Goal: Check status: Check status

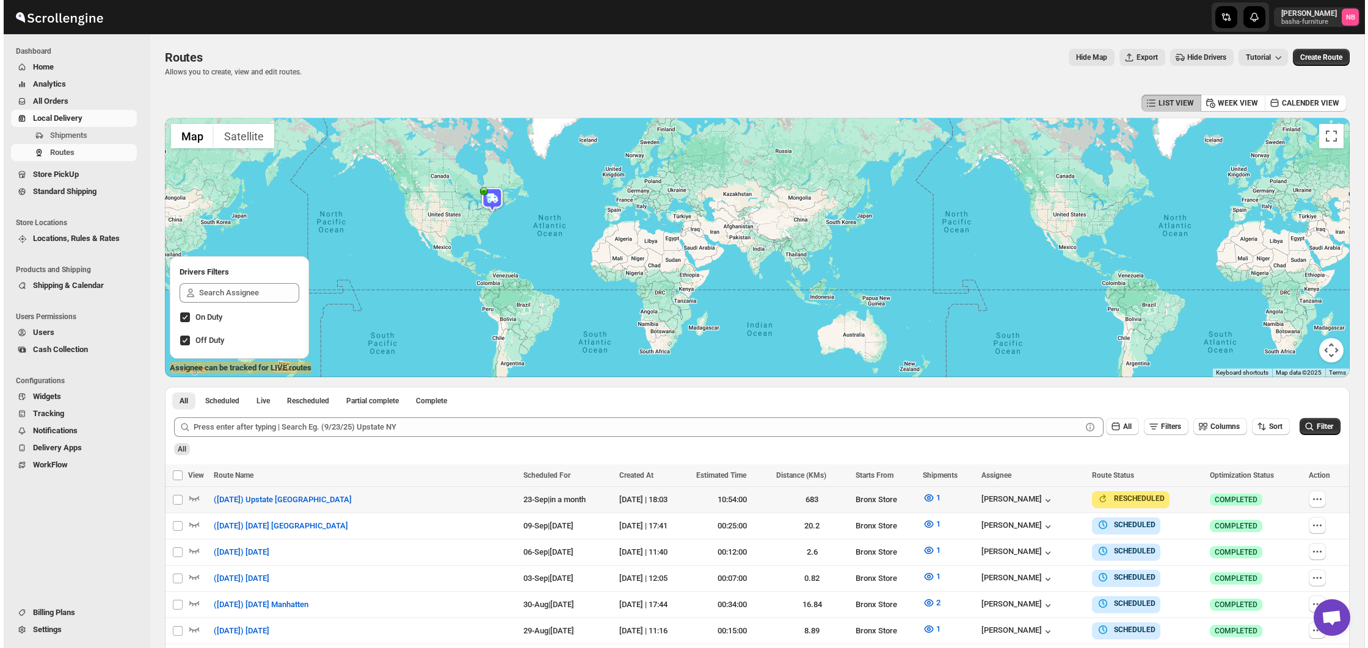
scroll to position [374, 0]
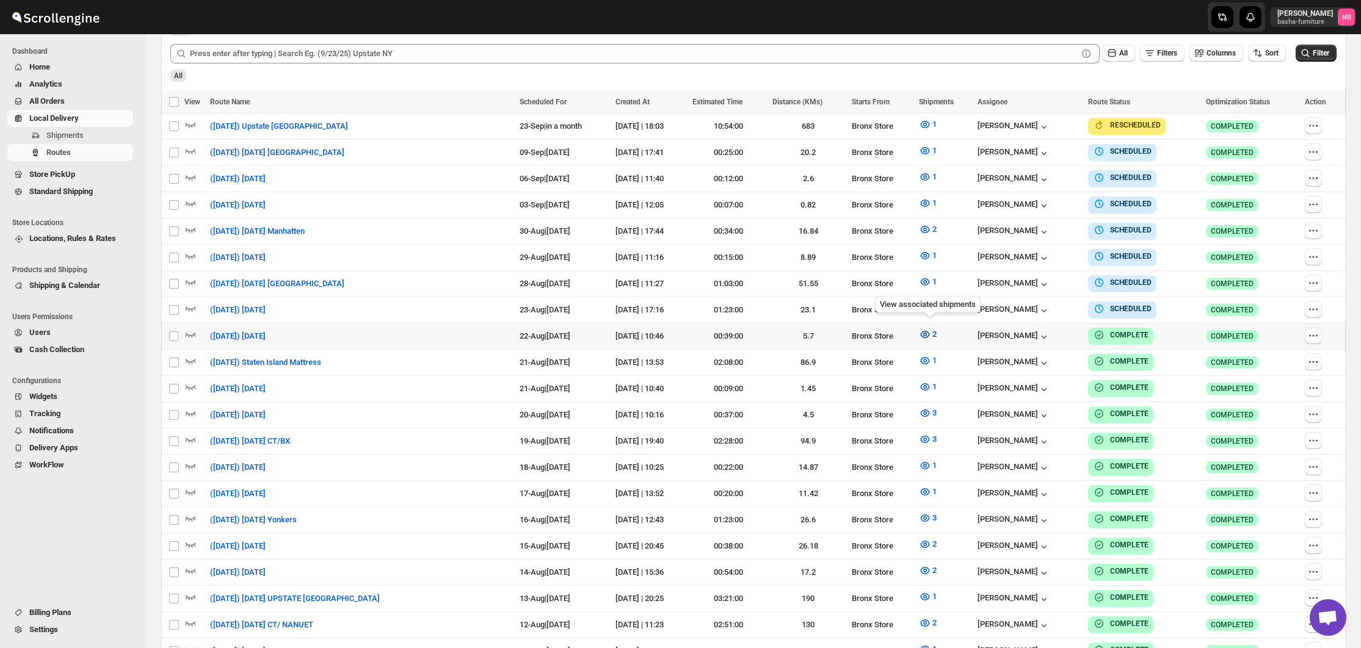
click at [934, 336] on button "2" at bounding box center [927, 335] width 32 height 20
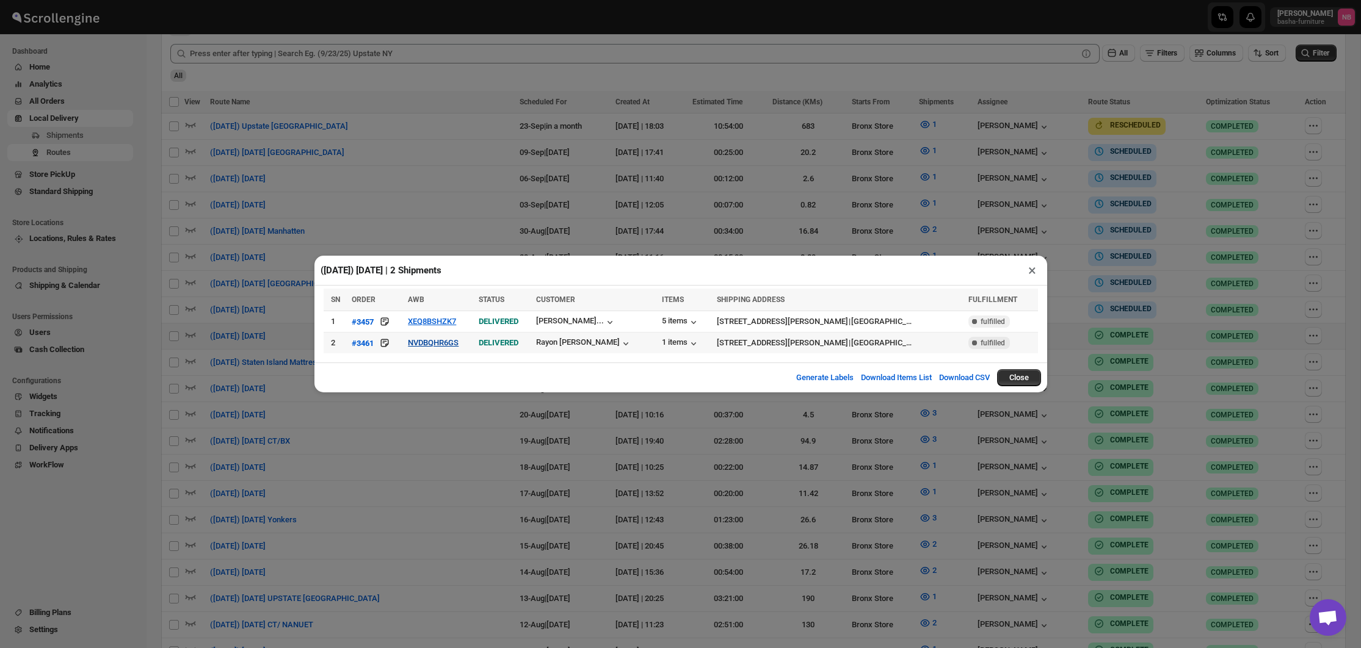
click at [423, 345] on button "NVDBQHR6GS" at bounding box center [433, 342] width 51 height 9
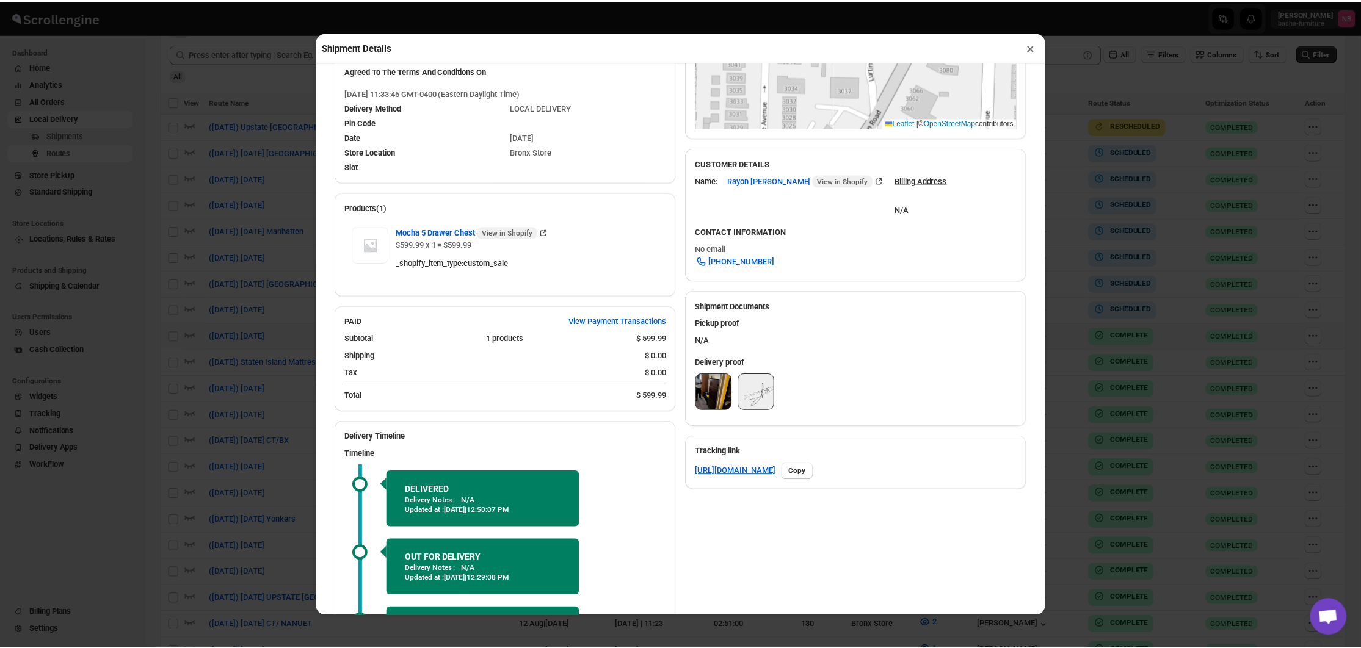
scroll to position [291, 0]
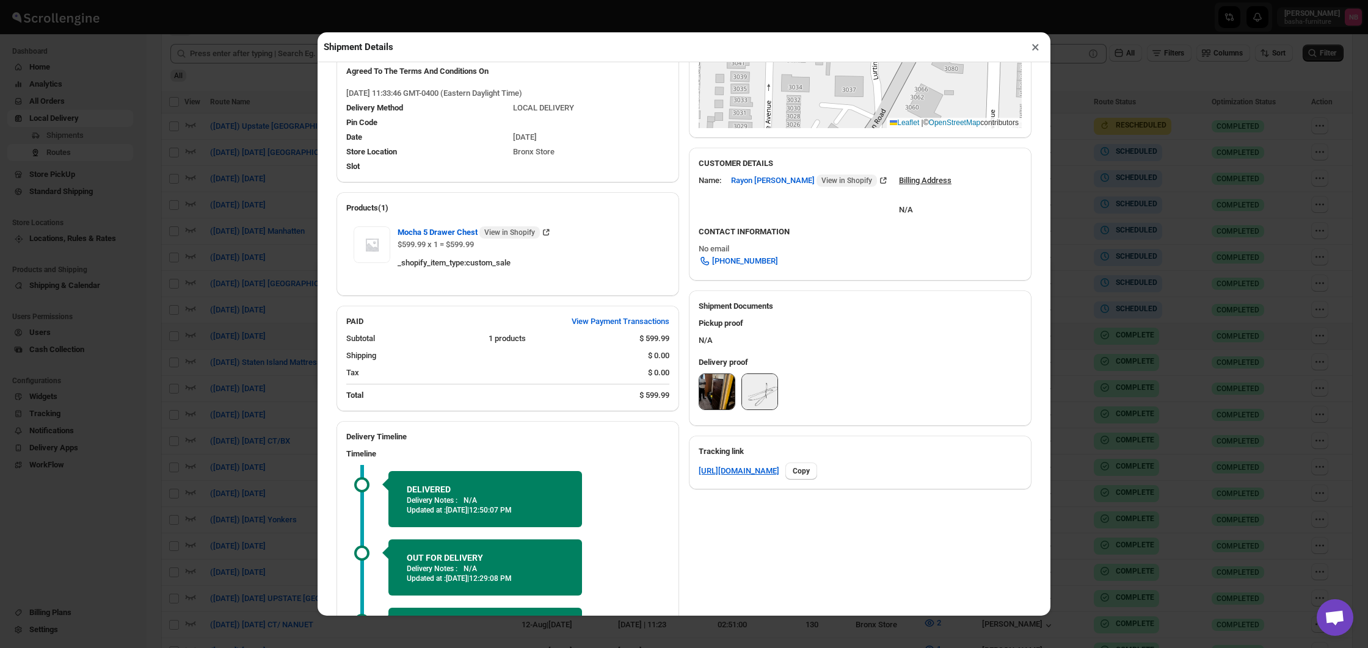
click at [721, 388] on img at bounding box center [716, 391] width 35 height 35
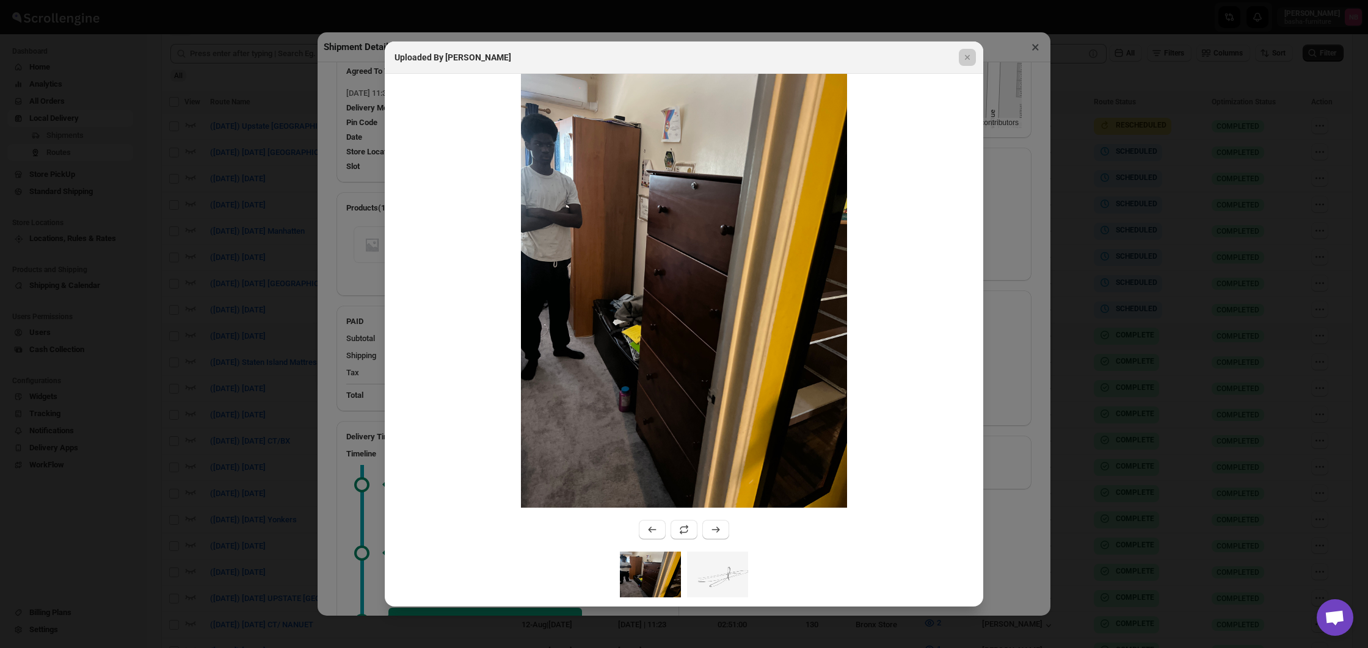
click at [205, 327] on div at bounding box center [684, 324] width 1368 height 648
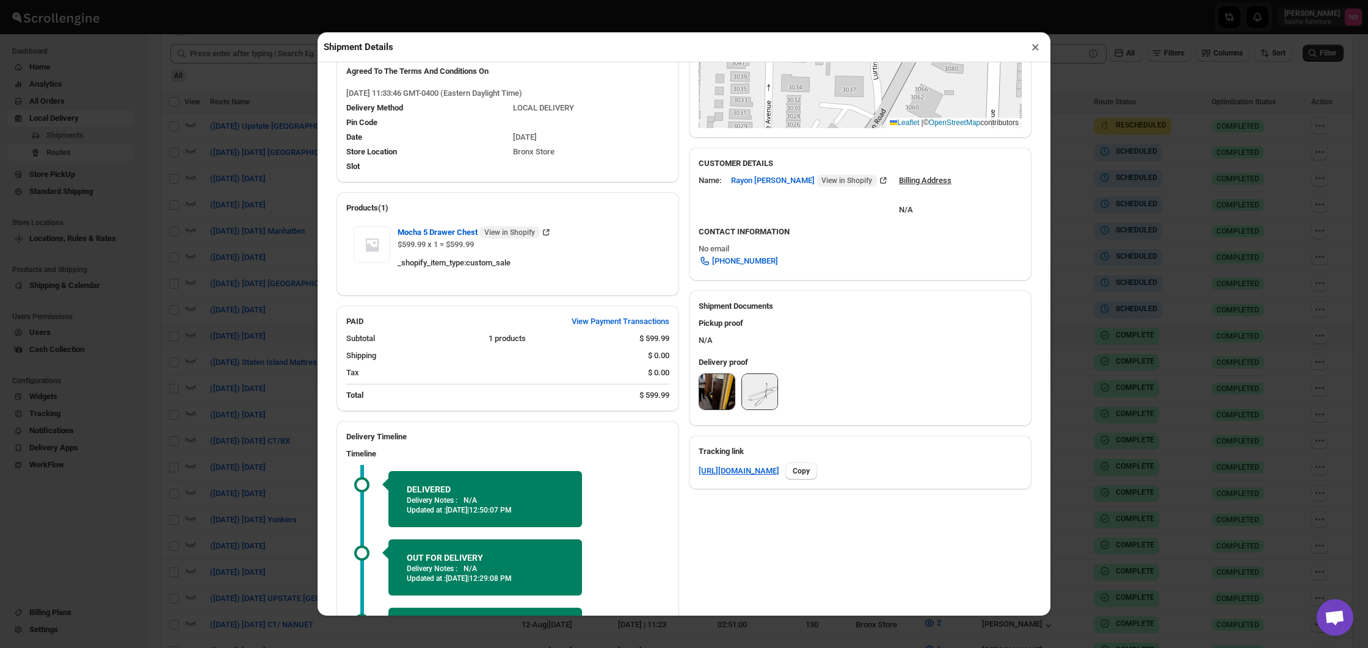
click at [196, 326] on div "Shipment Details × #3461 Awb : NVDBQHR6GS DATE [DATE] | 11:36 Success DELIVERED…" at bounding box center [684, 324] width 1368 height 648
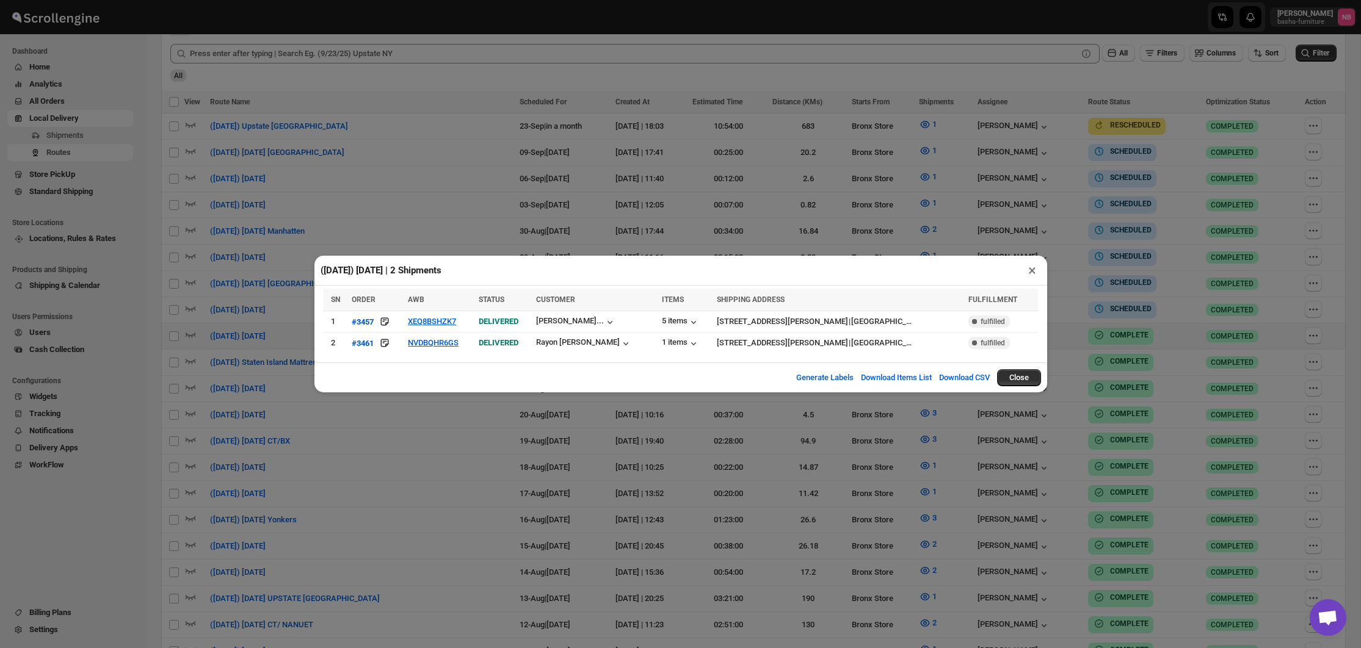
drag, startPoint x: 582, startPoint y: 454, endPoint x: 572, endPoint y: 453, distance: 9.8
click at [582, 454] on div "([DATE]) [DATE] | 2 Shipments × SN ORDER AWB STATUS CUSTOMER ITEMS SHIPPING ADD…" at bounding box center [680, 324] width 1361 height 648
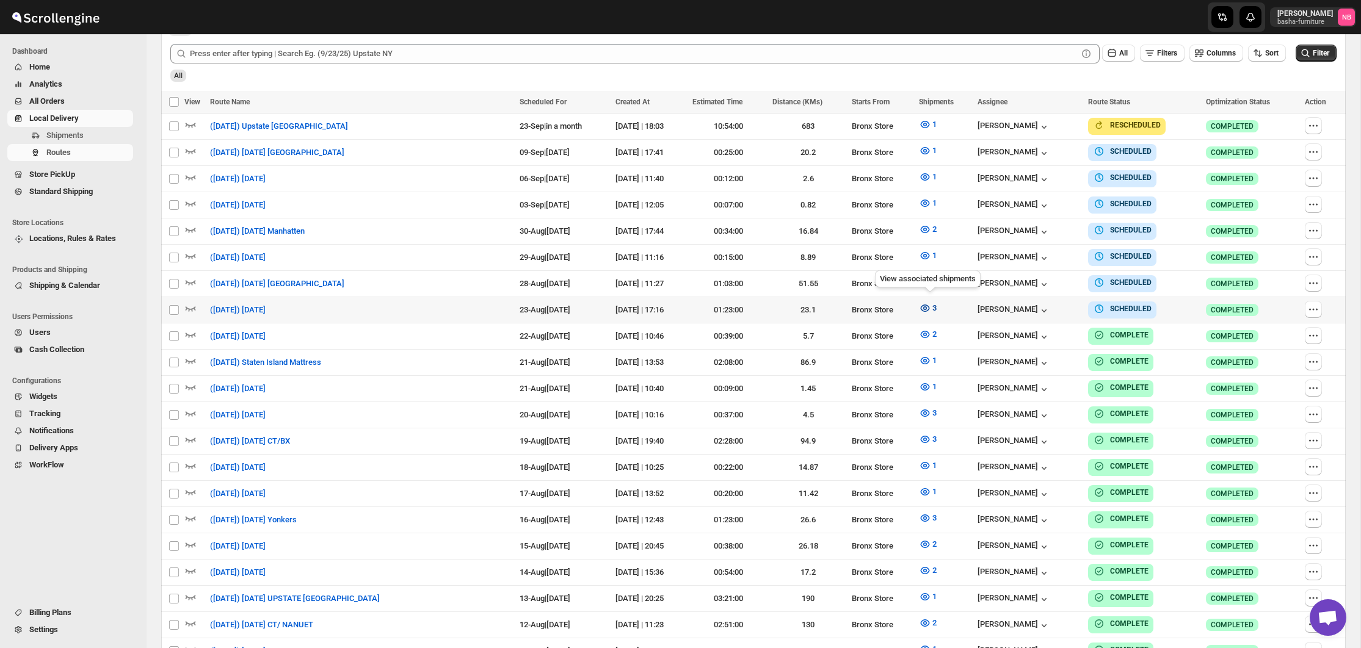
click at [931, 308] on icon "button" at bounding box center [925, 308] width 12 height 12
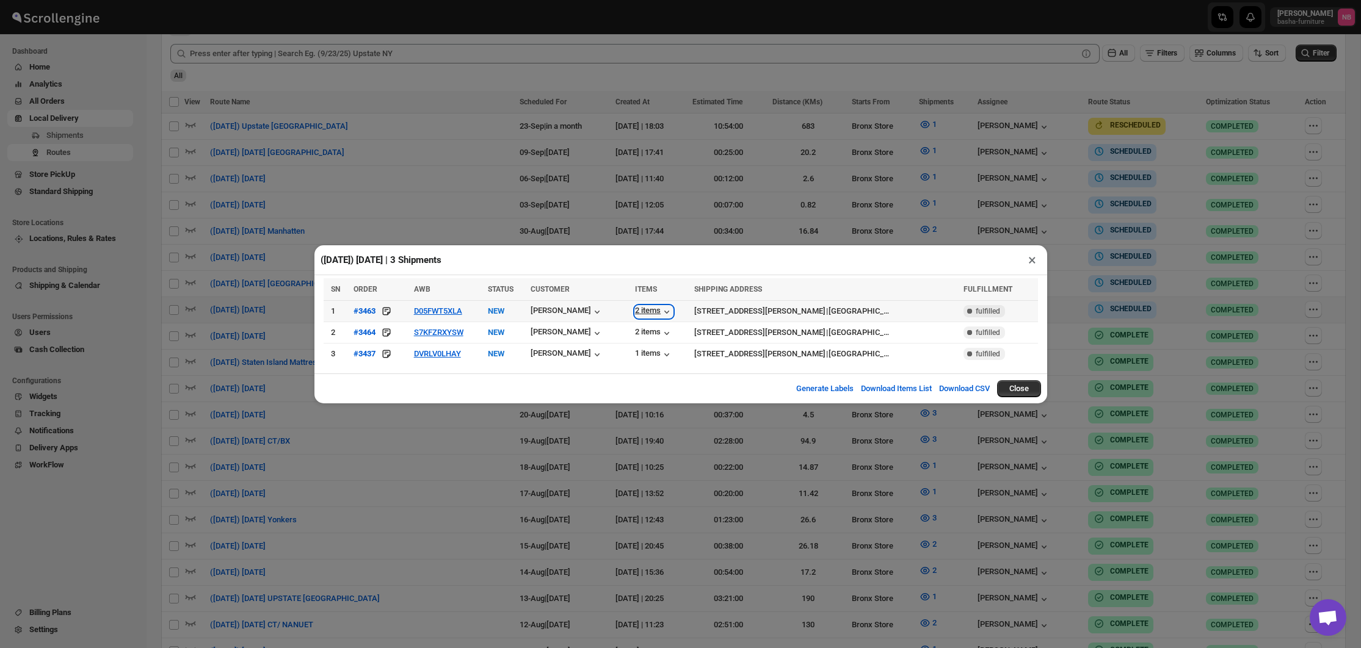
click at [644, 311] on div "2 items" at bounding box center [654, 312] width 38 height 12
click at [650, 330] on div "2 items" at bounding box center [654, 333] width 38 height 12
click at [518, 247] on div "([DATE]) [DATE] | 3 Shipments ×" at bounding box center [680, 260] width 733 height 30
click at [518, 233] on div "([DATE]) [DATE] | 3 Shipments × SN ORDER AWB STATUS CUSTOMER ITEMS SHIPPING ADD…" at bounding box center [680, 324] width 1361 height 648
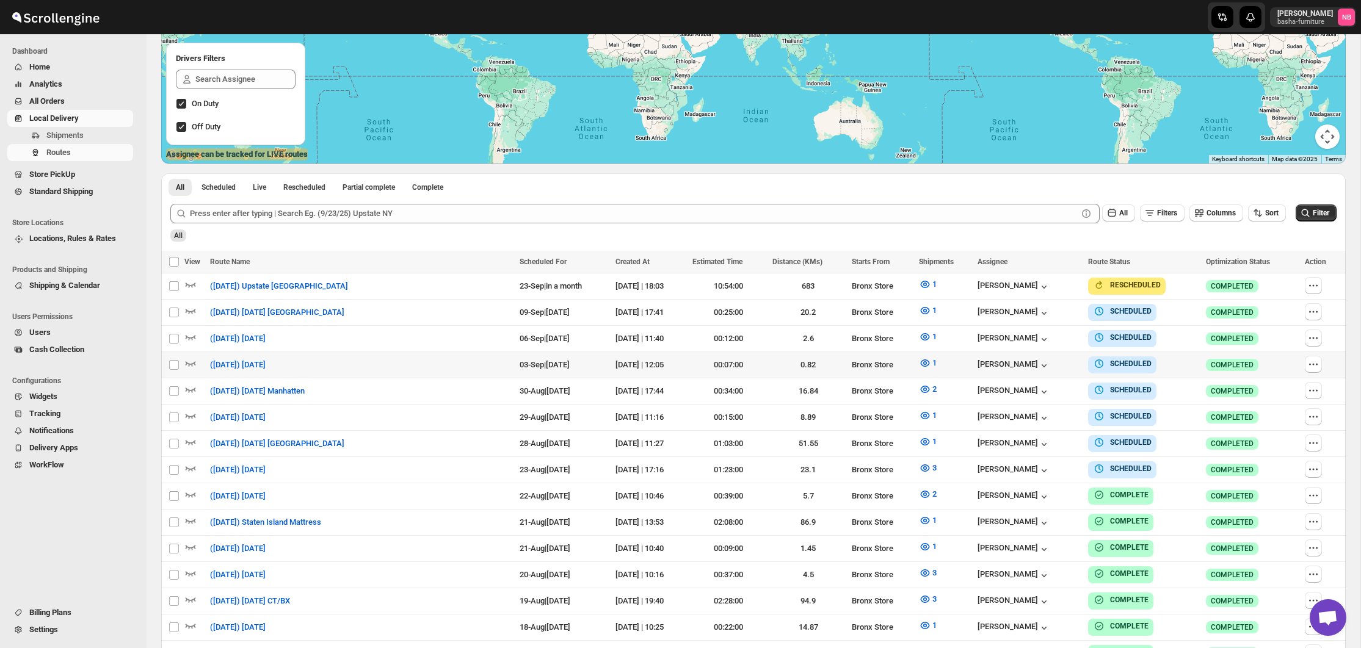
scroll to position [231, 0]
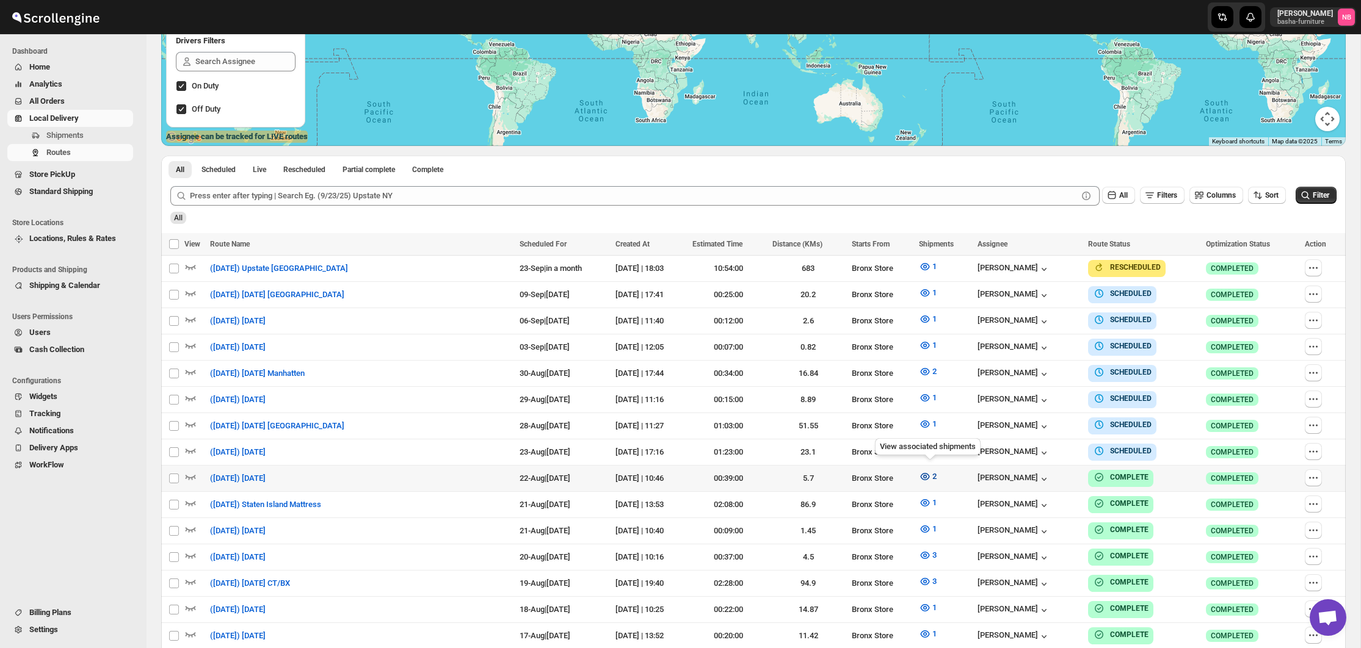
click at [924, 471] on icon "button" at bounding box center [925, 477] width 12 height 12
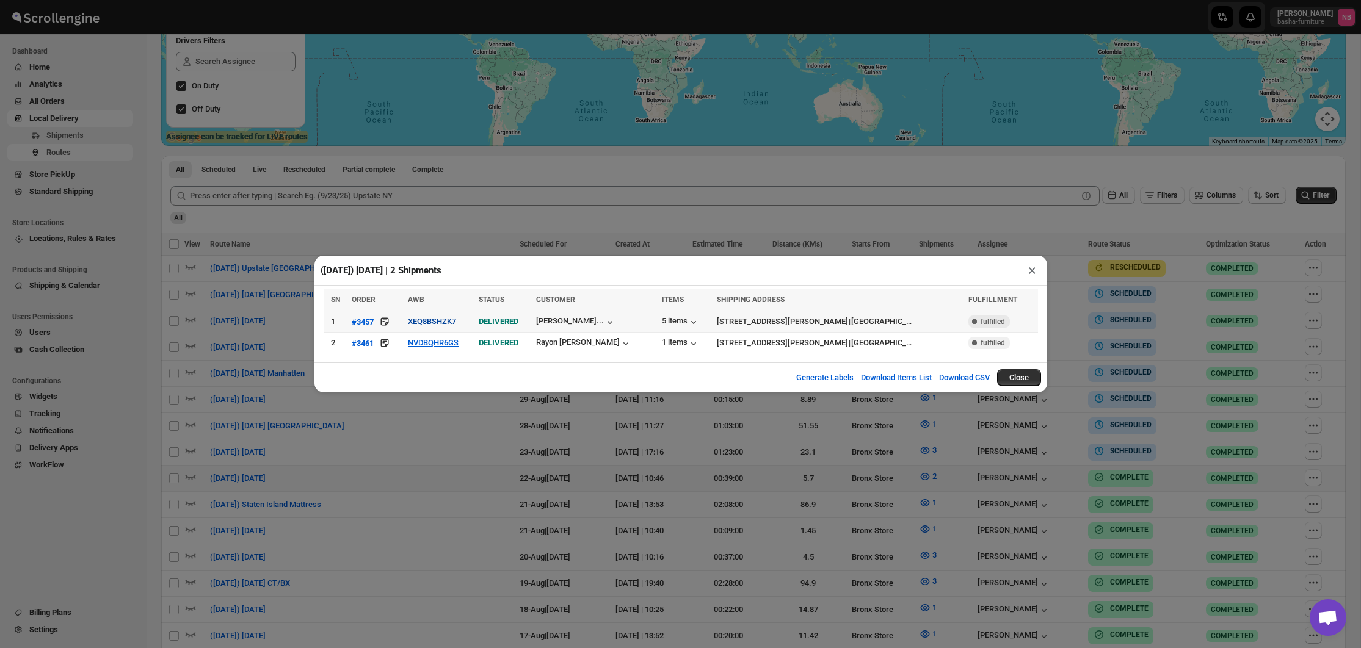
click at [456, 319] on button "XEQ8BSHZK7" at bounding box center [432, 321] width 48 height 9
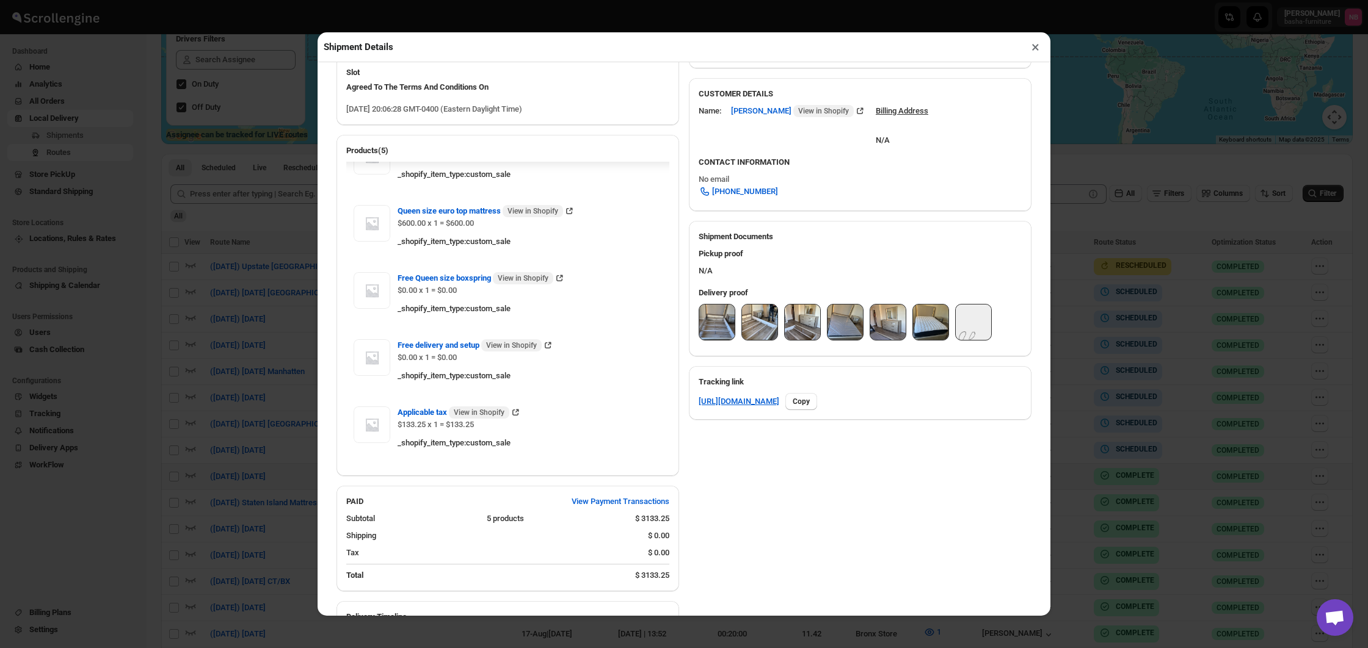
scroll to position [361, 0]
click at [705, 316] on img at bounding box center [716, 321] width 35 height 35
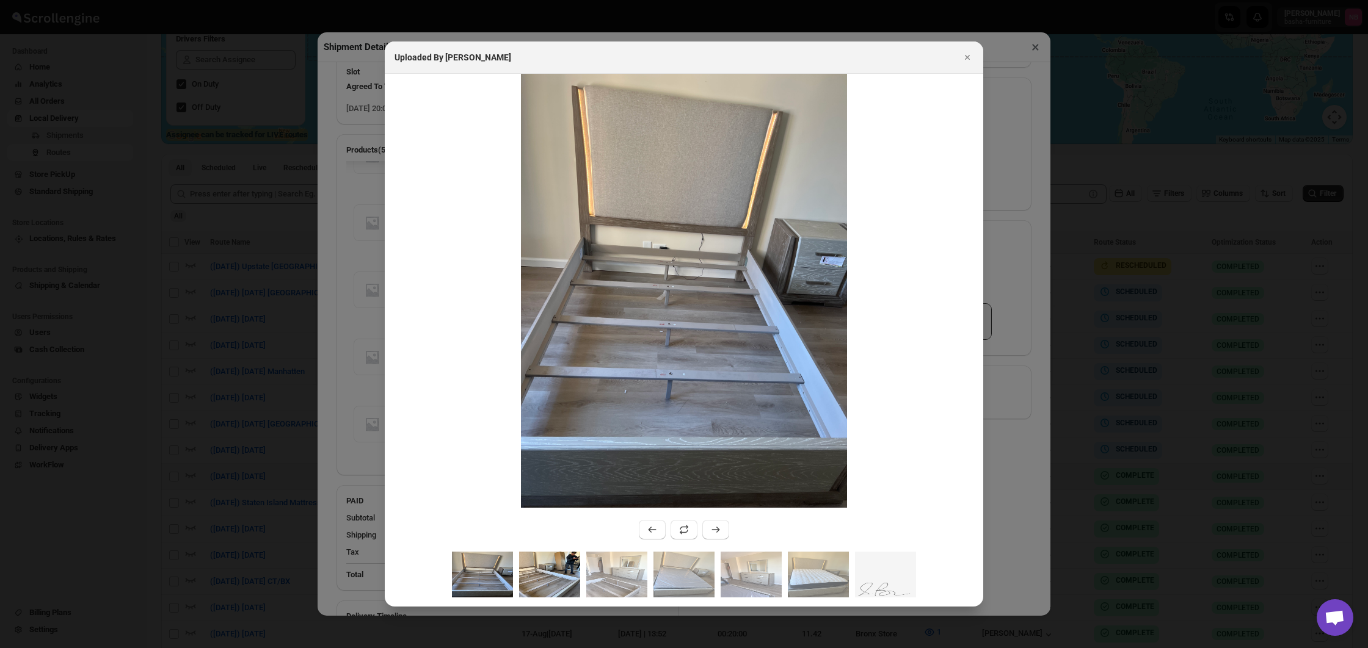
click at [554, 578] on img ":r4eps:" at bounding box center [549, 575] width 61 height 46
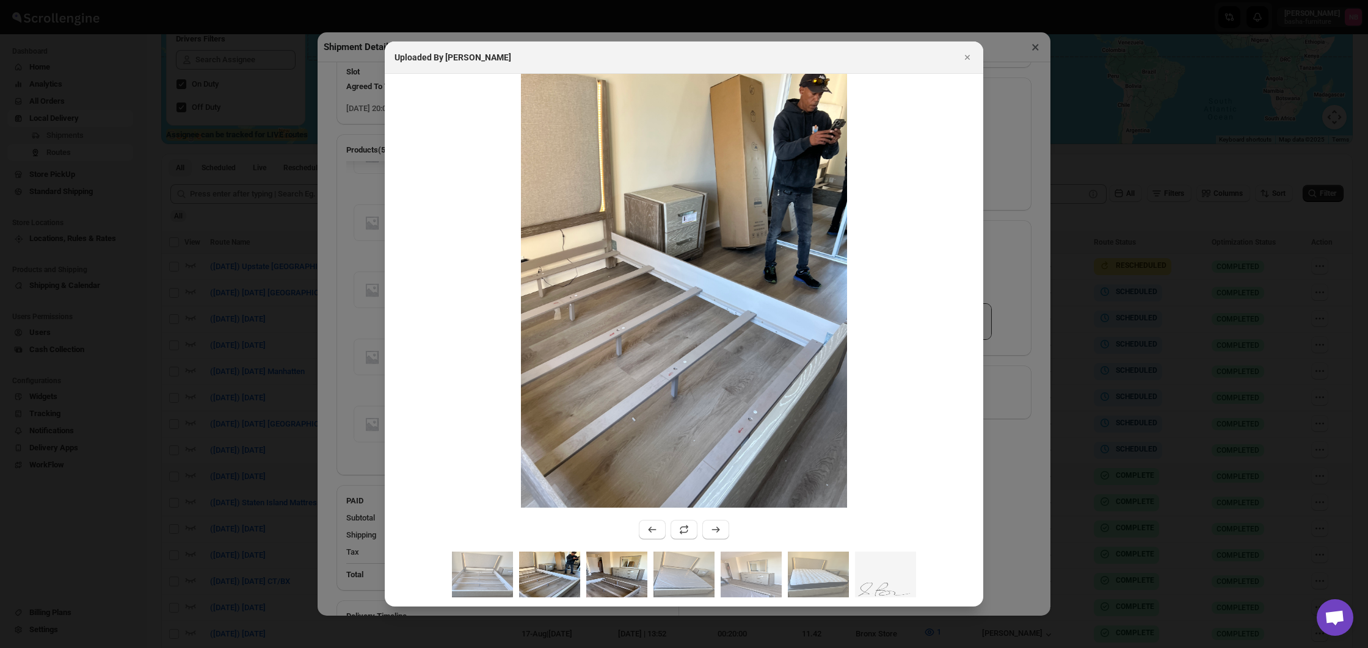
click at [611, 579] on img ":r4eps:" at bounding box center [616, 575] width 61 height 46
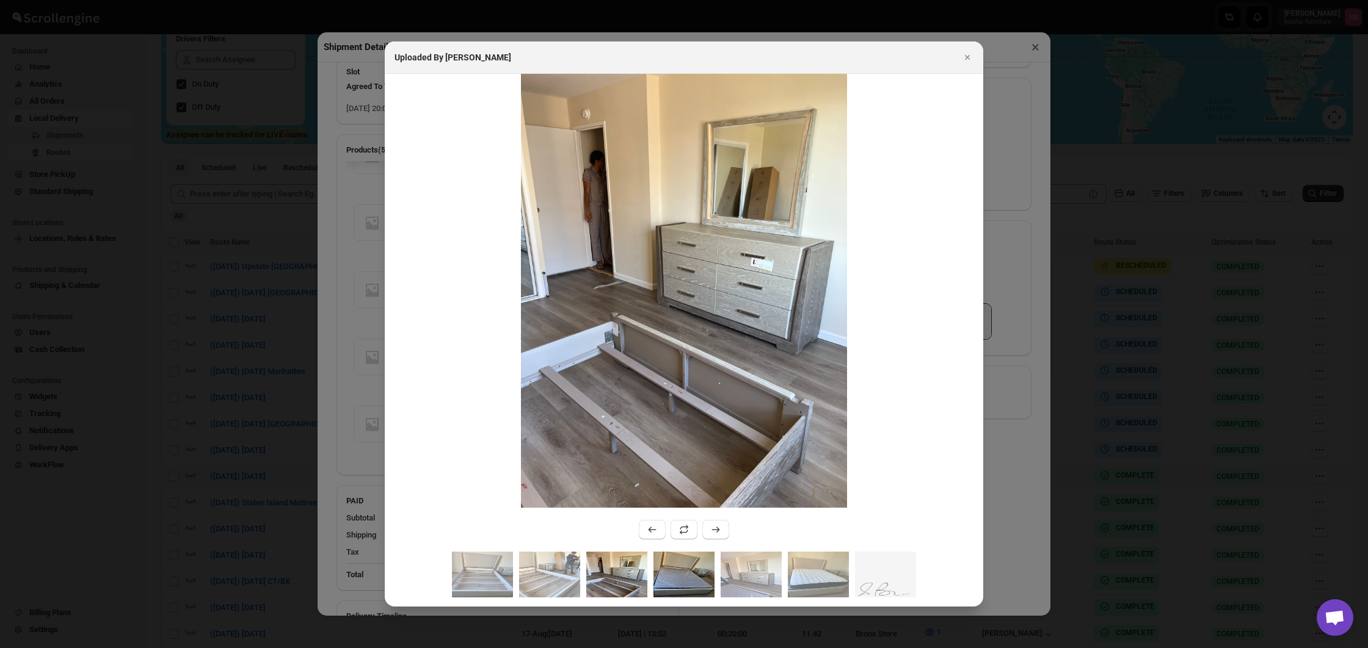
click at [679, 576] on img ":r4eps:" at bounding box center [683, 575] width 61 height 46
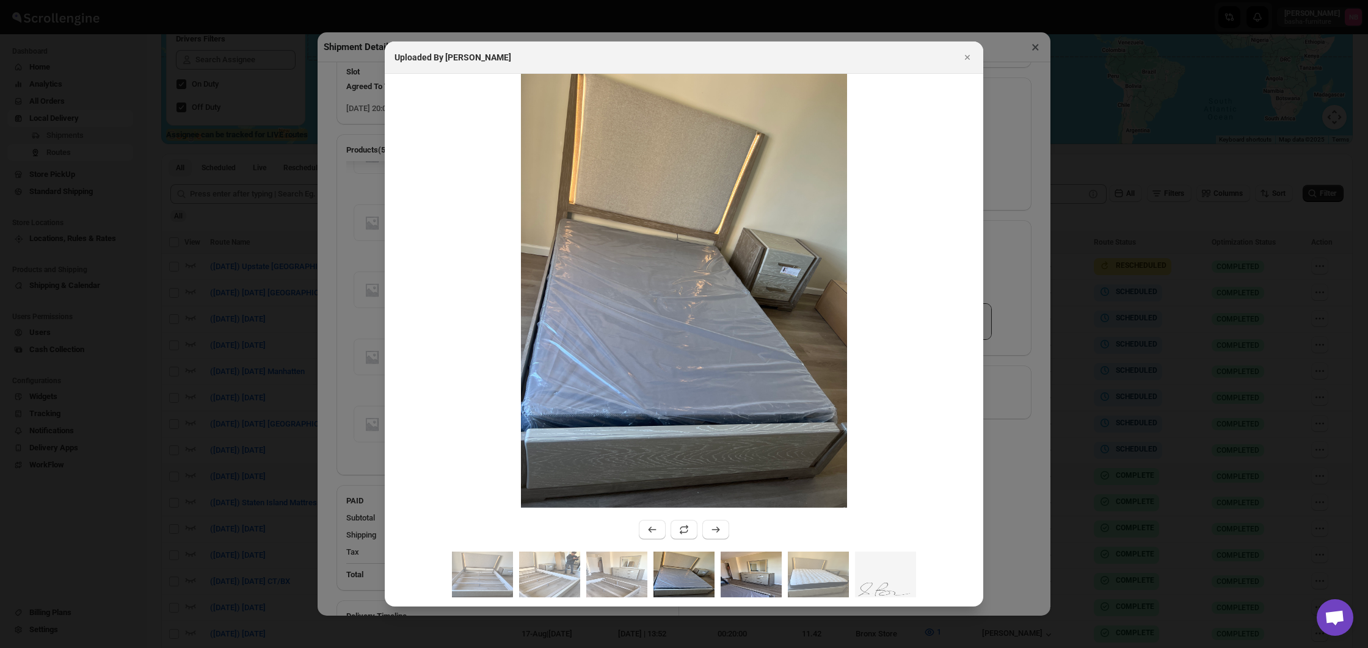
click at [732, 577] on img ":r4eps:" at bounding box center [750, 575] width 61 height 46
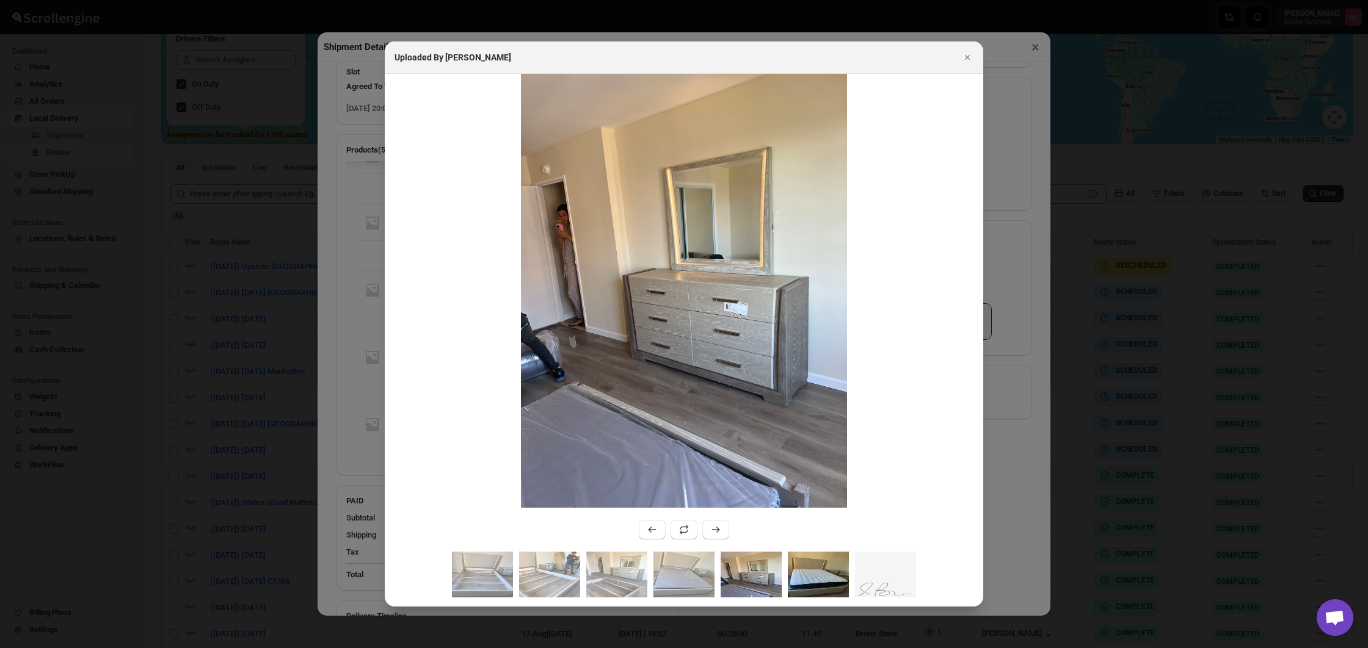
click at [830, 570] on img ":r4eps:" at bounding box center [818, 575] width 61 height 46
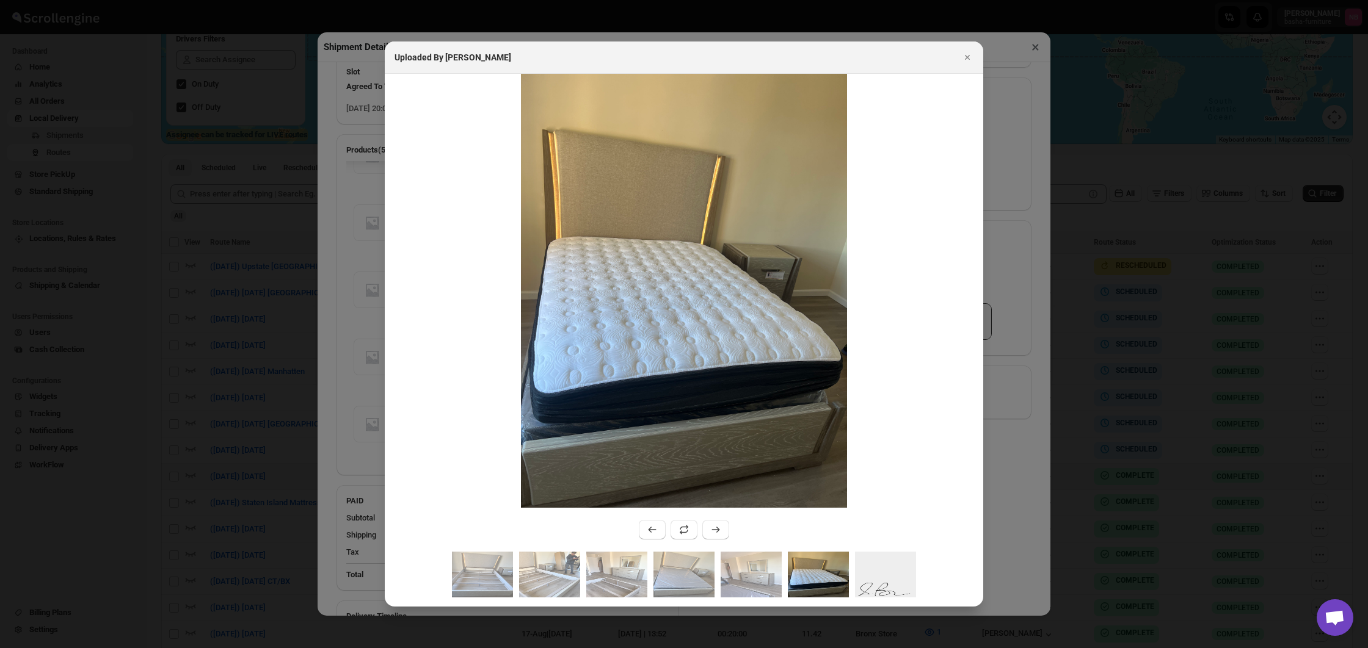
click at [864, 563] on img ":r4eps:" at bounding box center [885, 575] width 61 height 46
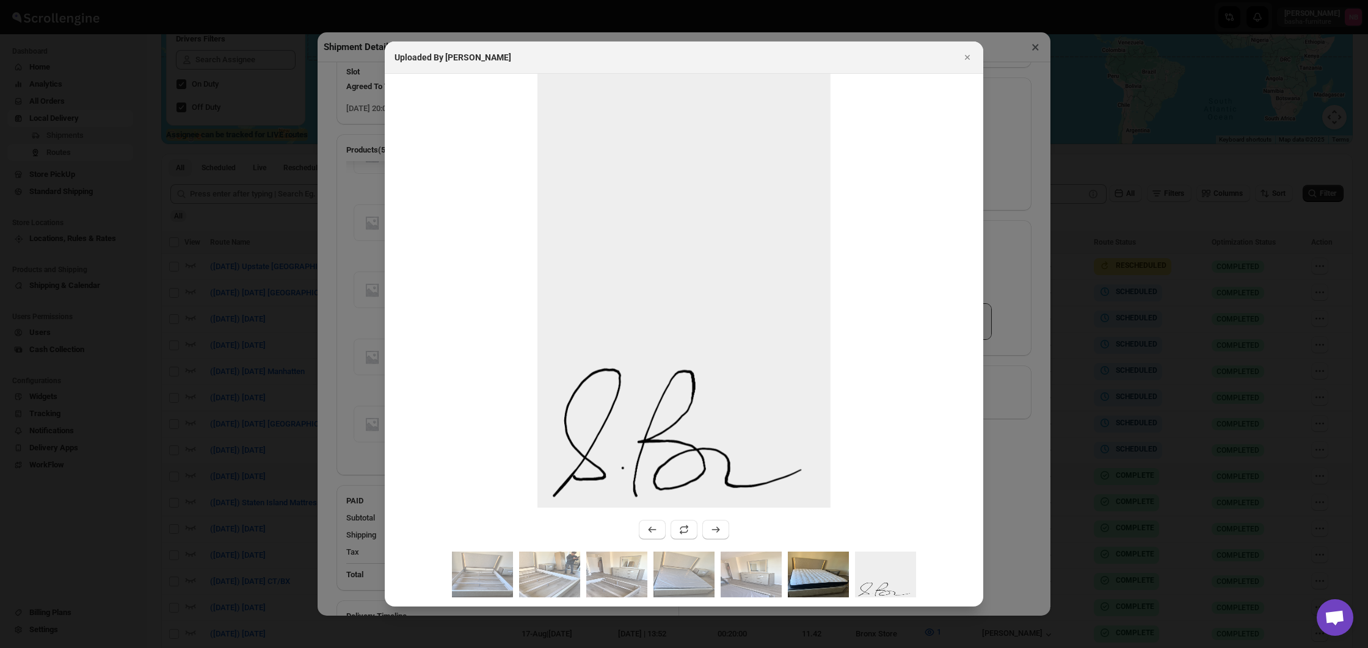
drag, startPoint x: 827, startPoint y: 566, endPoint x: 818, endPoint y: 567, distance: 9.2
click at [827, 567] on img ":r4eps:" at bounding box center [818, 575] width 61 height 46
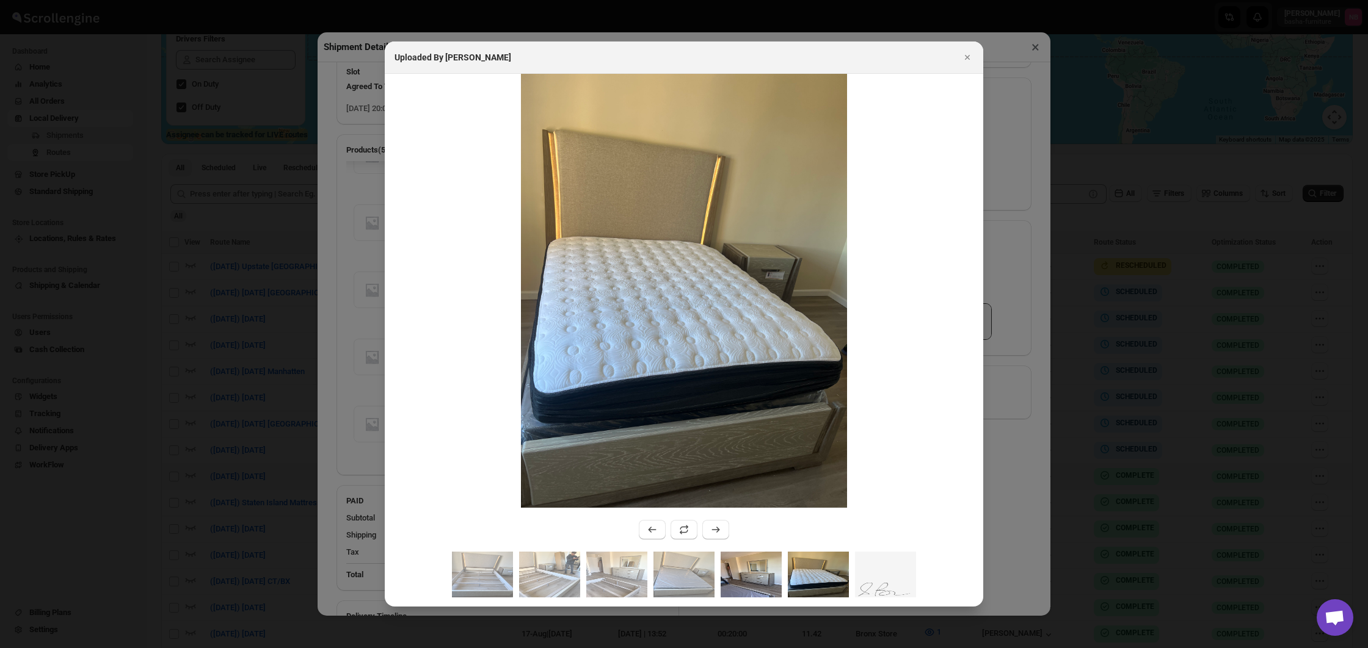
click at [757, 571] on img ":r4eps:" at bounding box center [750, 575] width 61 height 46
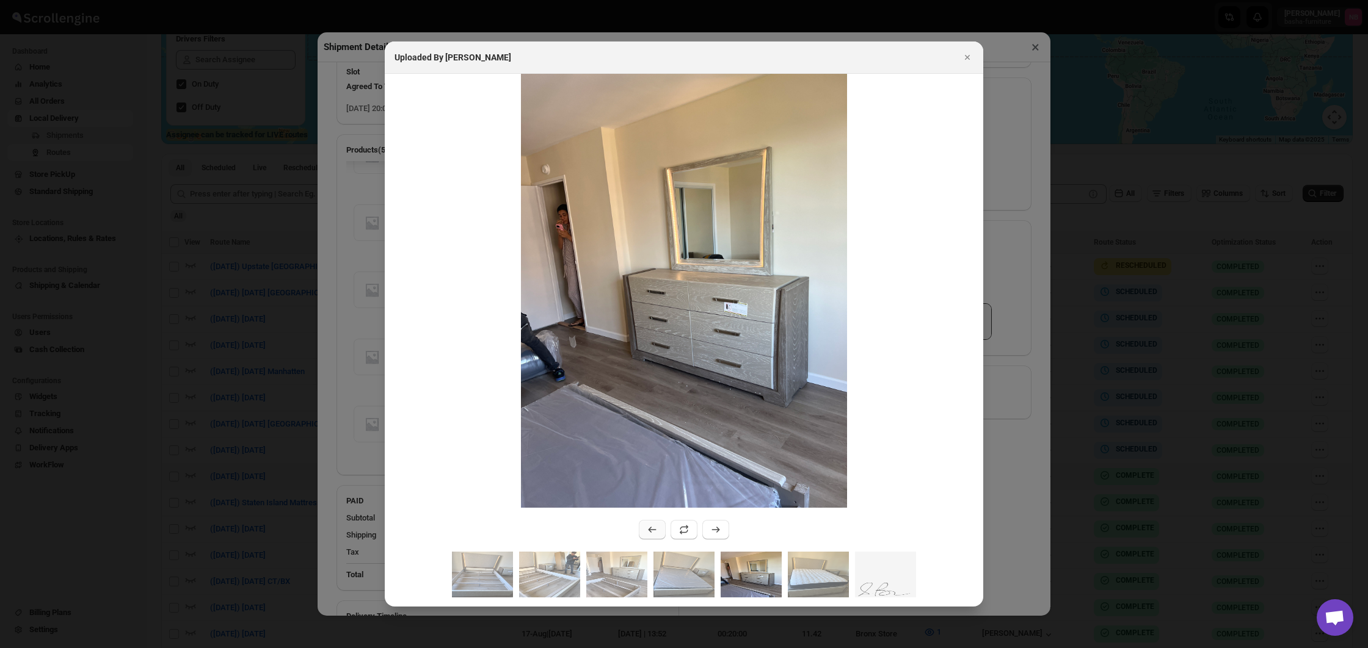
click at [662, 530] on button ":r4eps:" at bounding box center [652, 530] width 27 height 20
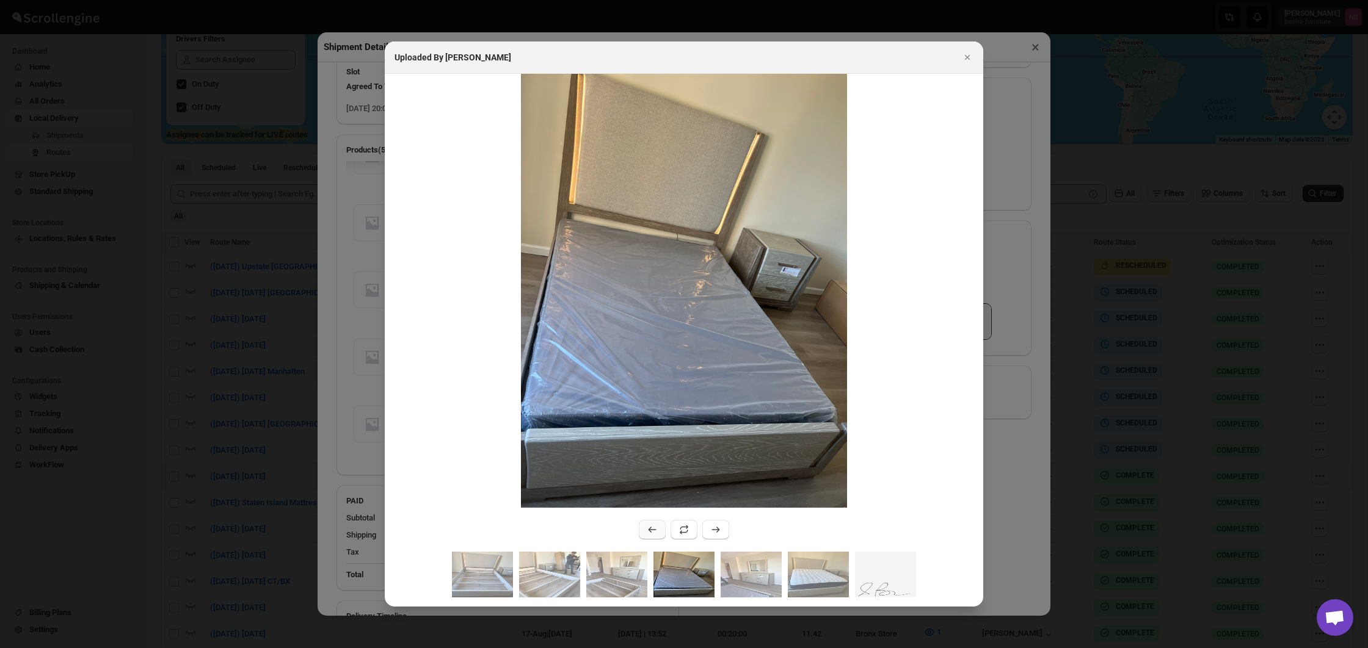
click at [662, 530] on button ":r4eps:" at bounding box center [652, 530] width 27 height 20
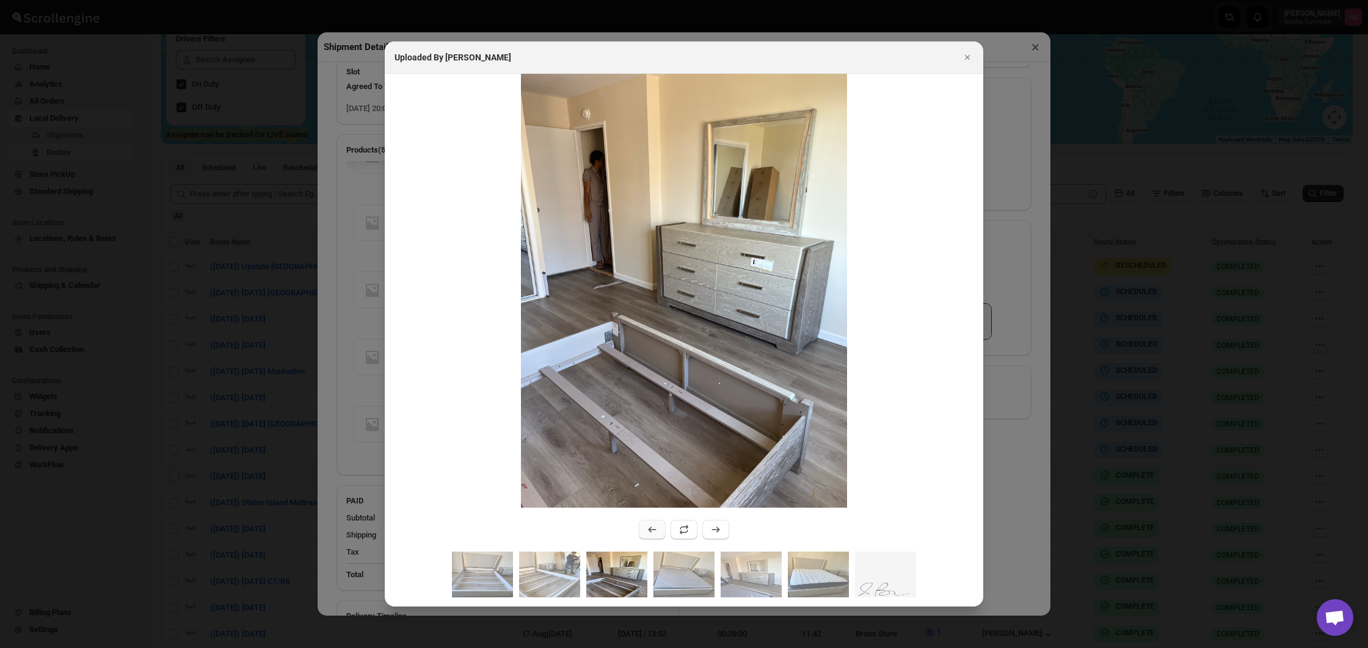
click at [662, 530] on button ":r4eps:" at bounding box center [652, 530] width 27 height 20
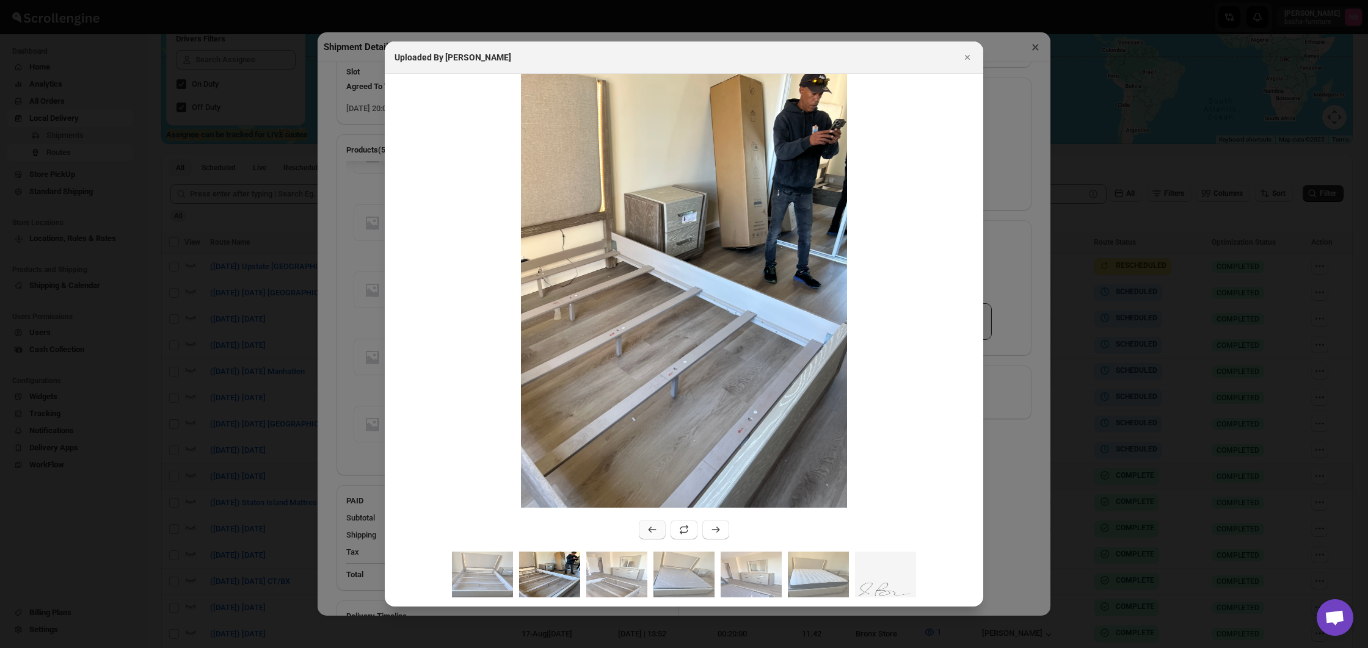
click at [662, 530] on button ":r4eps:" at bounding box center [652, 530] width 27 height 20
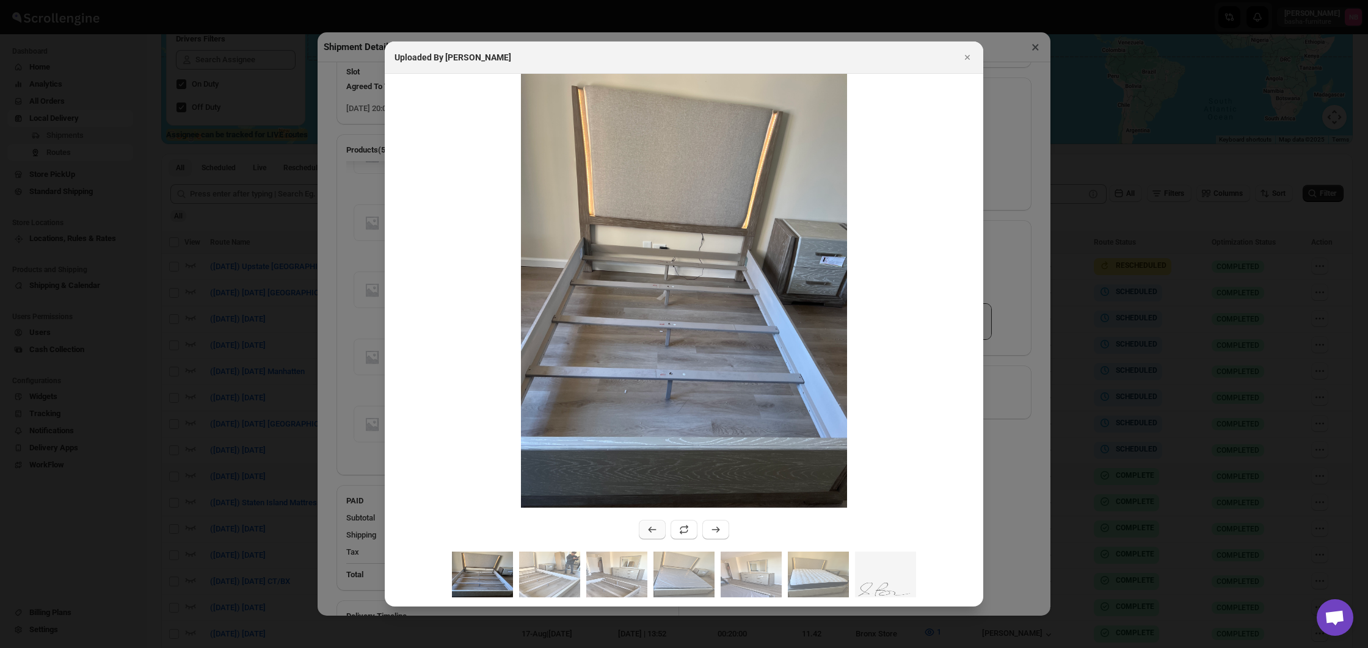
click at [662, 530] on button ":r4eps:" at bounding box center [652, 530] width 27 height 20
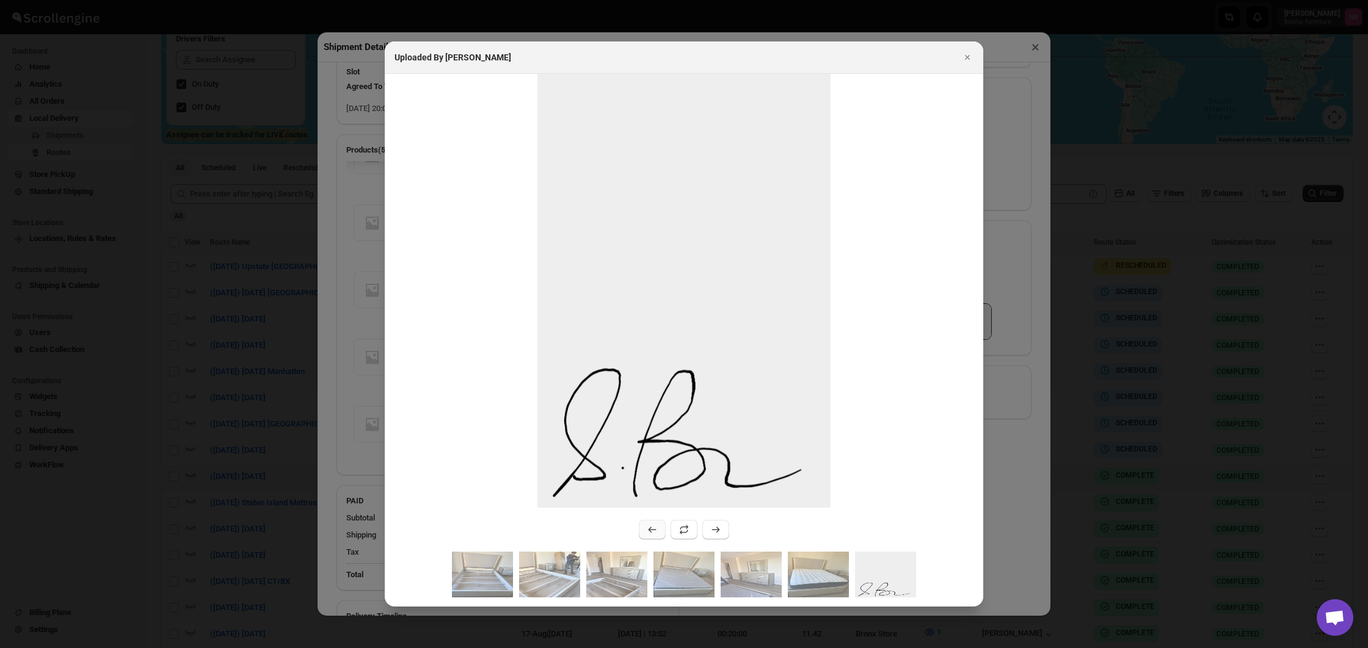
click at [662, 530] on button ":r4eps:" at bounding box center [652, 530] width 27 height 20
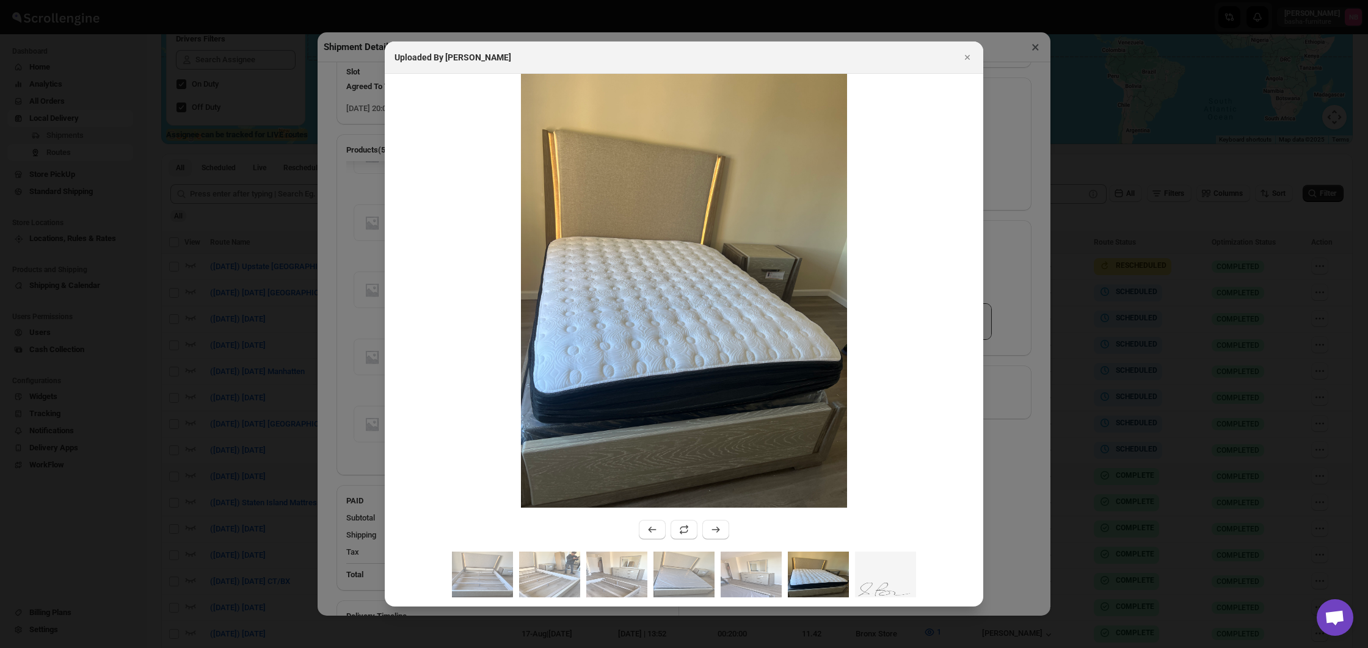
click at [1009, 483] on div at bounding box center [684, 324] width 1368 height 648
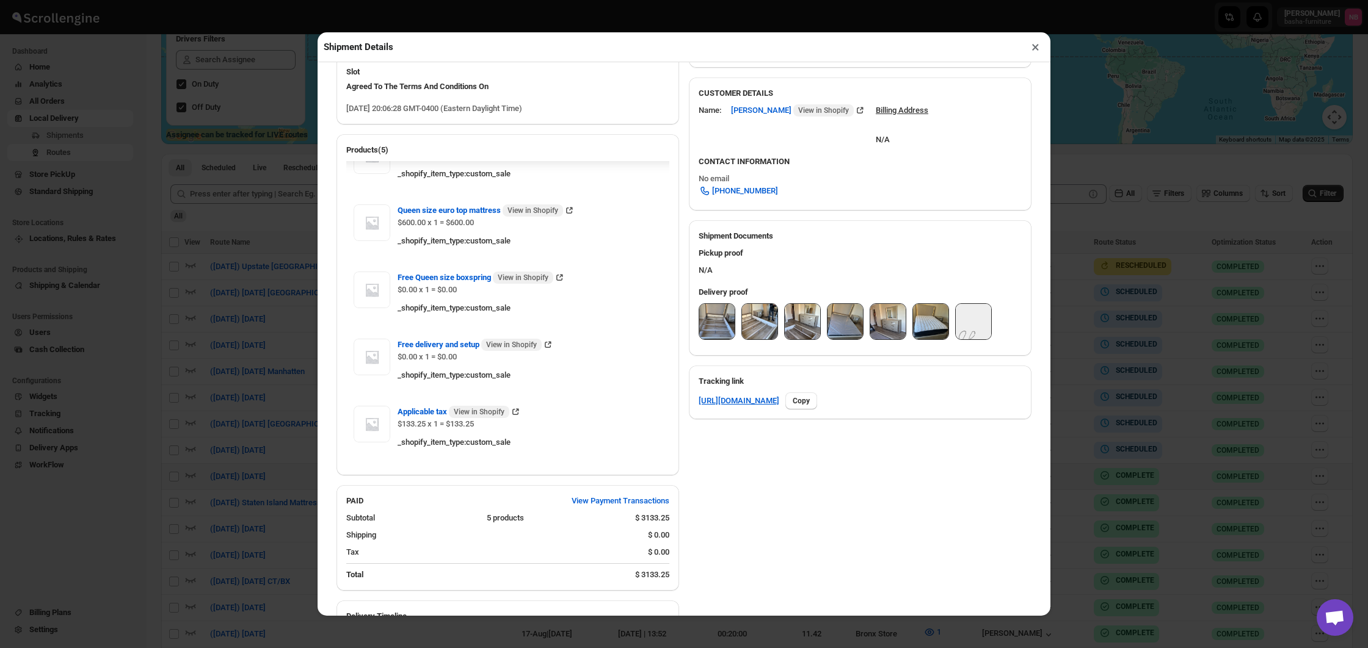
click at [1136, 470] on div "Shipment Details × #3457 Awb : XEQ8BSHZK7 DATE [DATE] | 20:06 Success DELIVERED…" at bounding box center [684, 324] width 1368 height 648
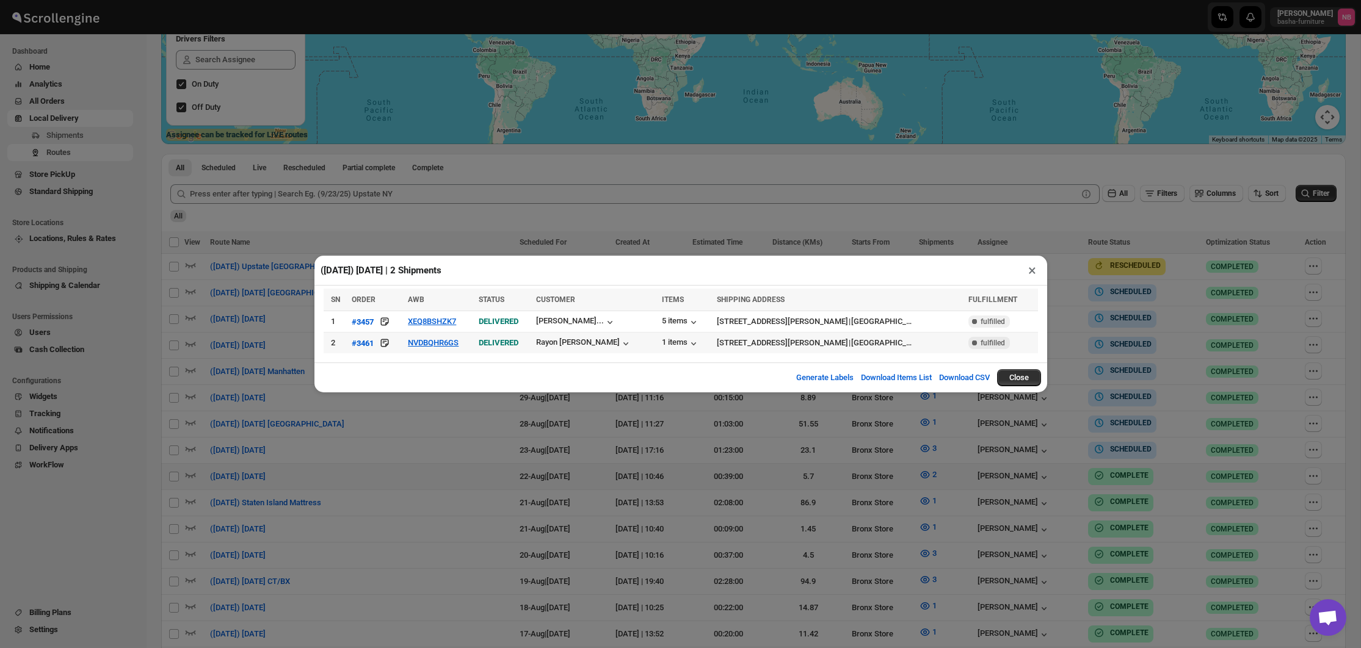
click at [517, 344] on span "DELIVERED" at bounding box center [499, 342] width 40 height 9
click at [446, 347] on button "NVDBQHR6GS" at bounding box center [433, 342] width 51 height 9
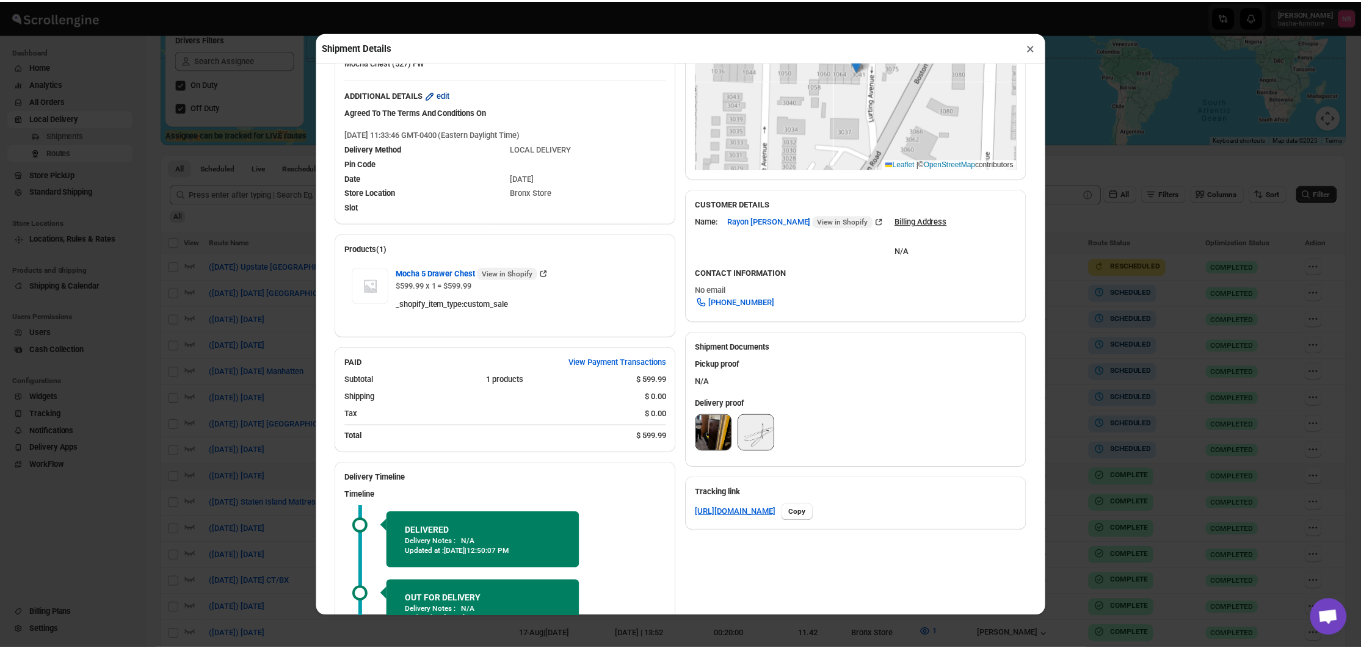
scroll to position [250, 0]
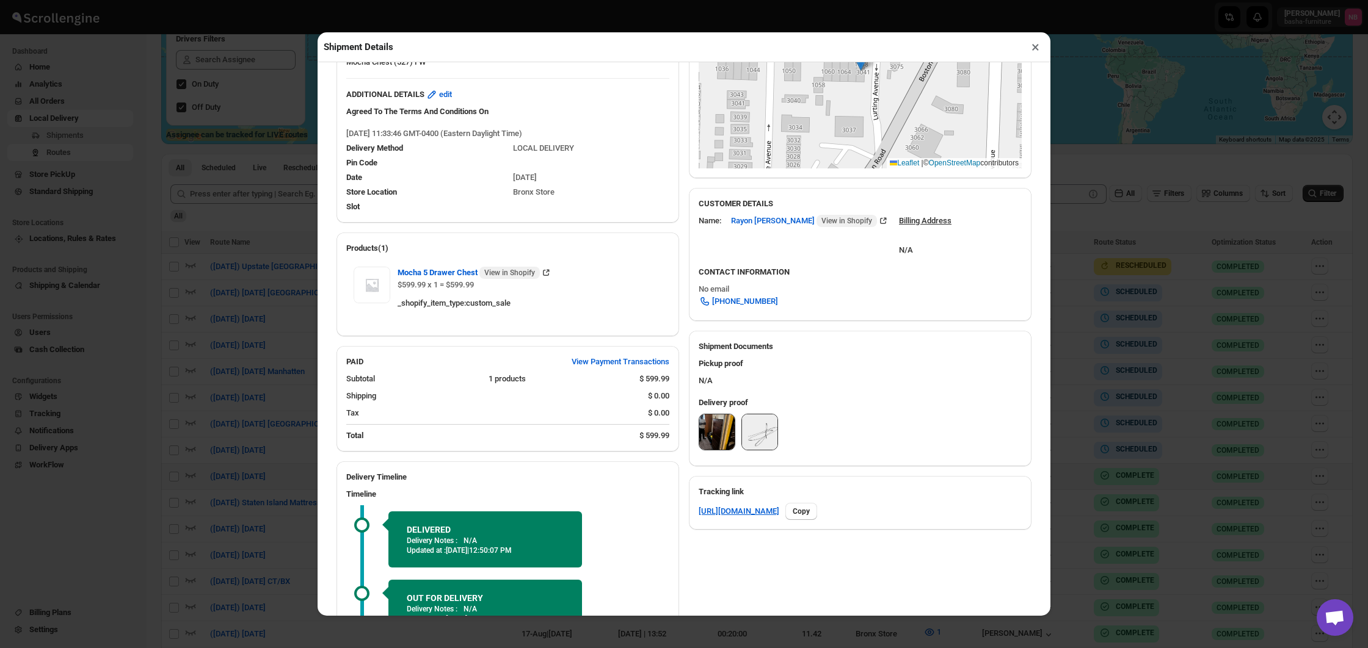
click at [723, 432] on img at bounding box center [716, 432] width 35 height 35
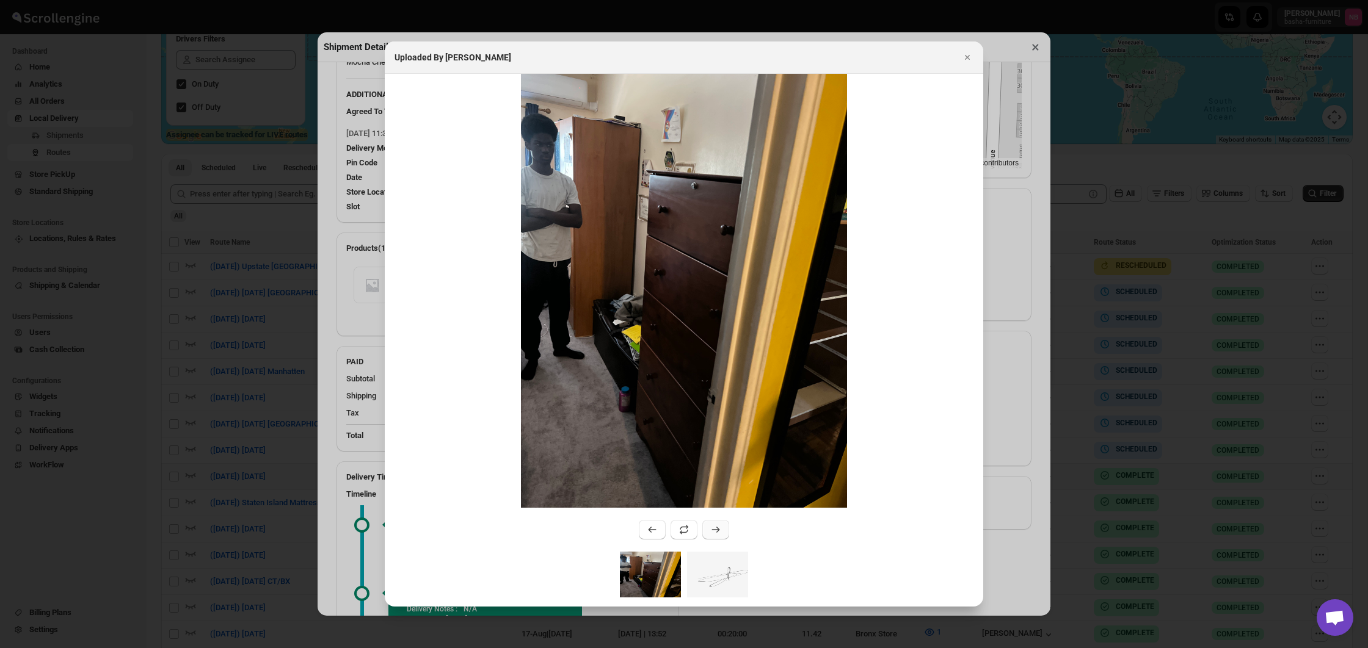
click at [711, 526] on icon ":r4f70:" at bounding box center [715, 530] width 12 height 12
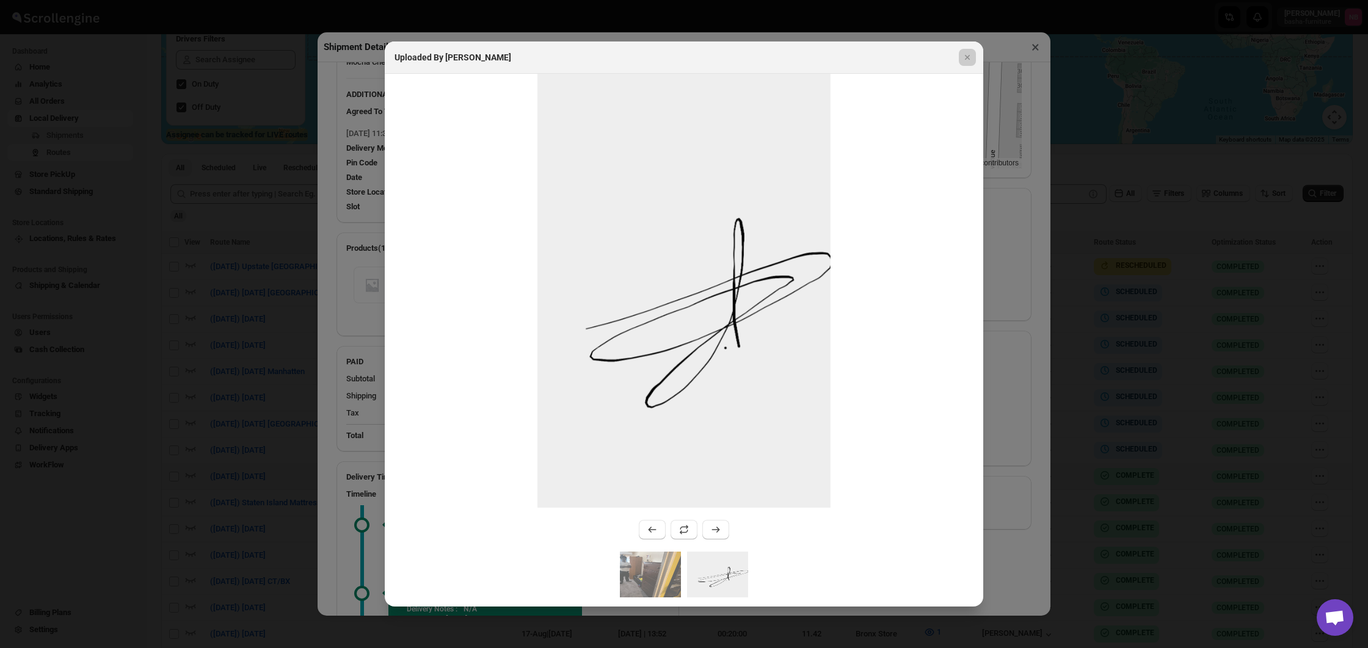
click at [1005, 469] on div at bounding box center [684, 324] width 1368 height 648
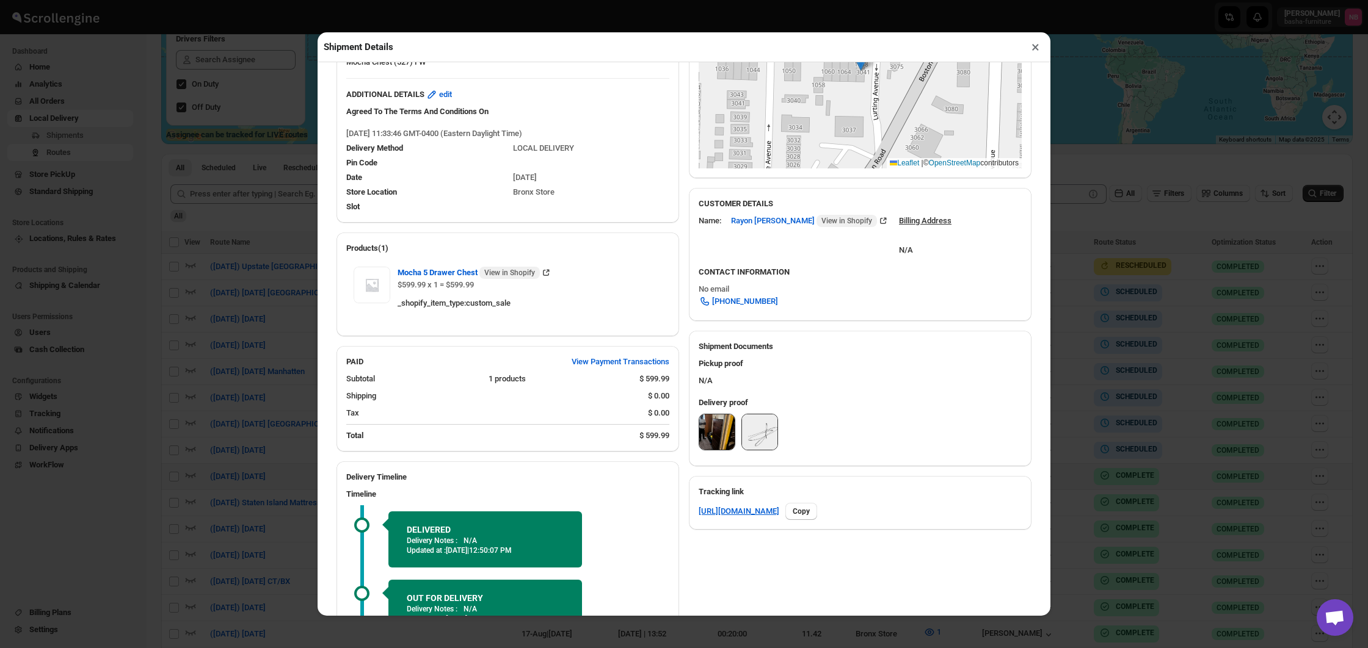
click at [1121, 454] on div "Shipment Details × #3461 Awb : NVDBQHR6GS DATE [DATE] | 11:36 Success DELIVERED…" at bounding box center [684, 324] width 1368 height 648
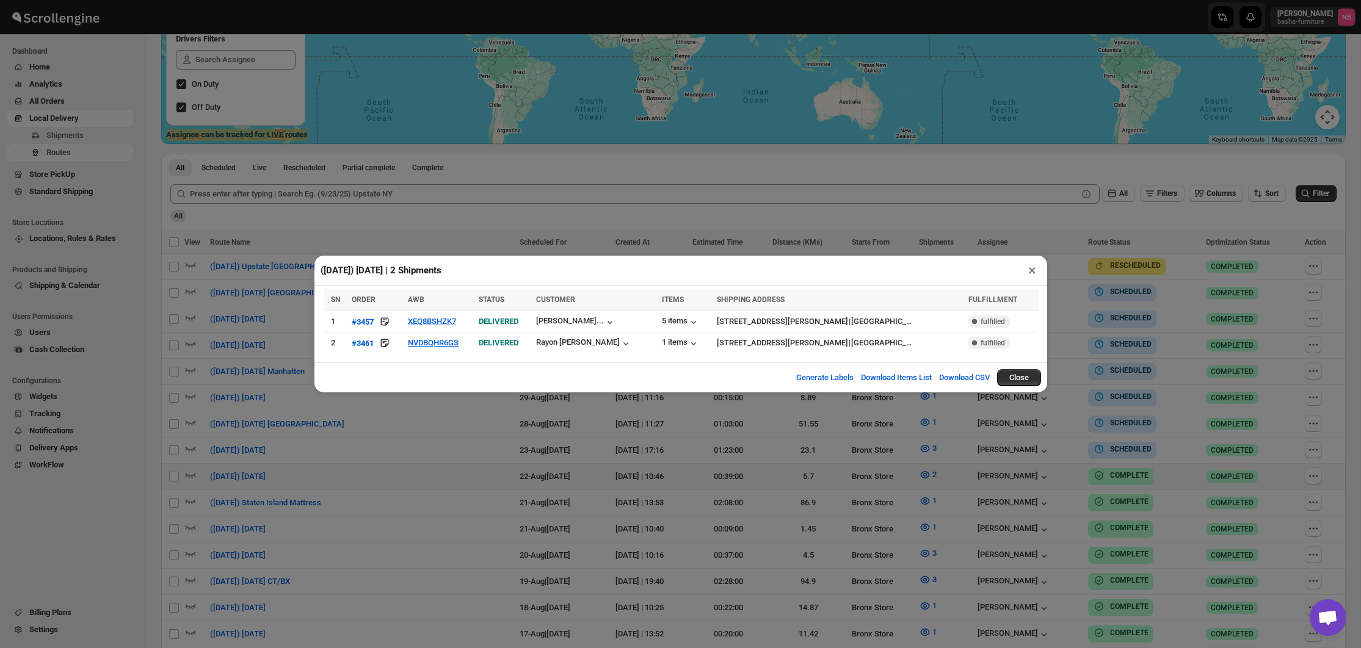
click at [1121, 454] on div "([DATE]) [DATE] | 2 Shipments × SN ORDER AWB STATUS CUSTOMER ITEMS SHIPPING ADD…" at bounding box center [680, 324] width 1361 height 648
